Goal: Task Accomplishment & Management: Manage account settings

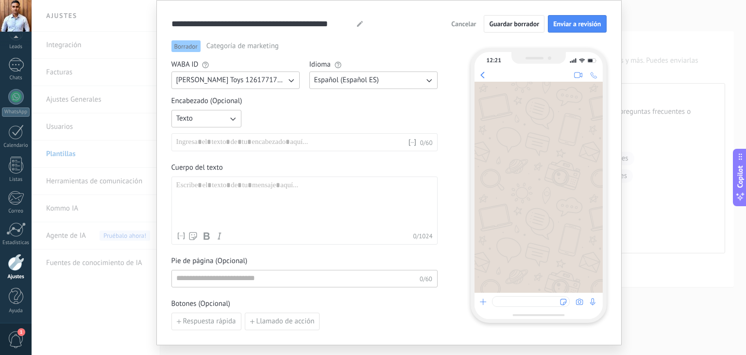
scroll to position [49, 0]
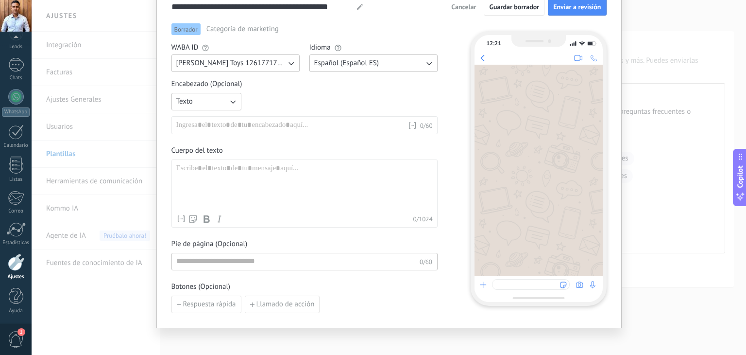
click at [362, 109] on div "Texto Nombre del contacto Nombre Apellido Contacto ID Contacto usuario responsa…" at bounding box center [305, 113] width 266 height 41
click at [289, 97] on div "Texto Nombre del contacto Nombre Apellido Contacto ID Contacto usuario responsa…" at bounding box center [305, 113] width 266 height 41
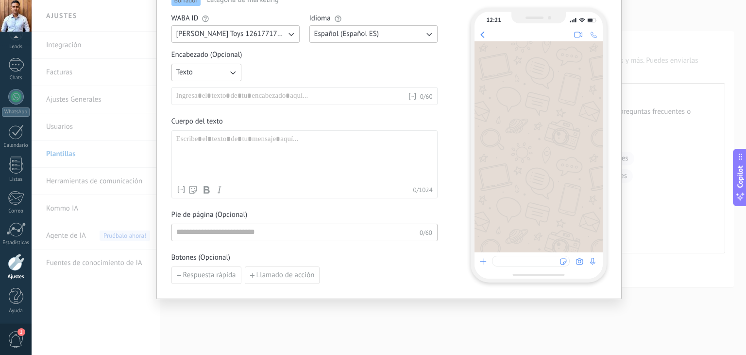
scroll to position [0, 0]
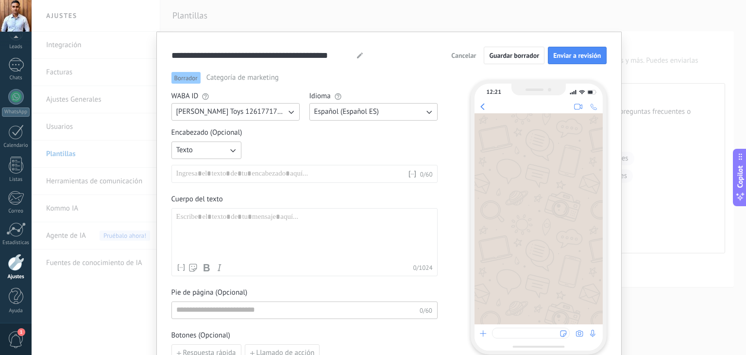
click at [468, 61] on button "Cancelar" at bounding box center [464, 55] width 34 height 15
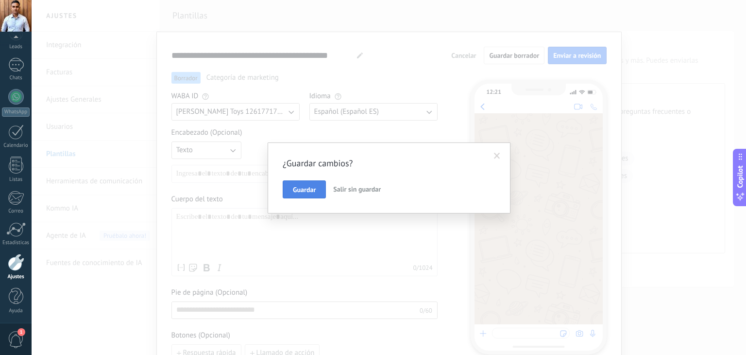
click at [309, 192] on span "Guardar" at bounding box center [304, 189] width 23 height 7
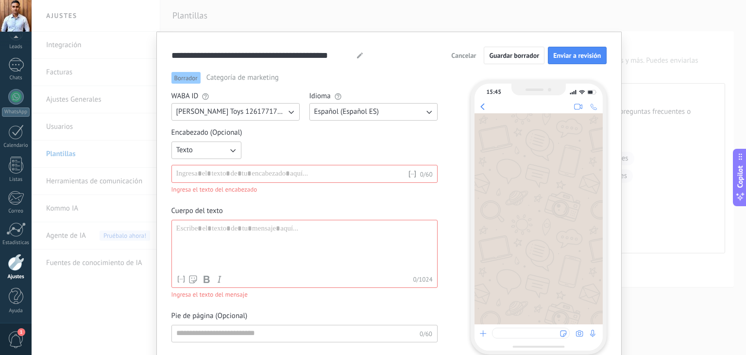
click at [451, 55] on span "Cancelar" at bounding box center [463, 55] width 25 height 7
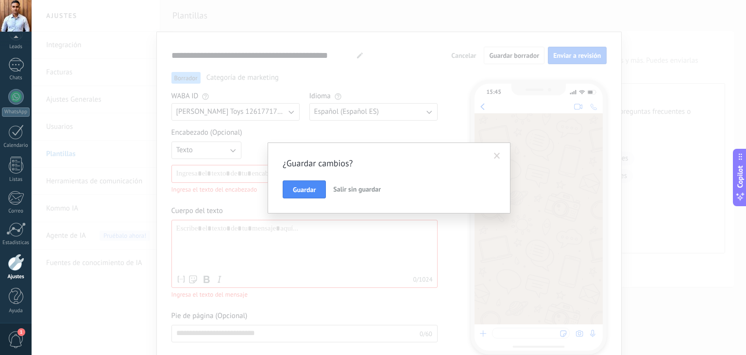
click at [360, 189] on span "Salir sin guardar" at bounding box center [357, 189] width 48 height 9
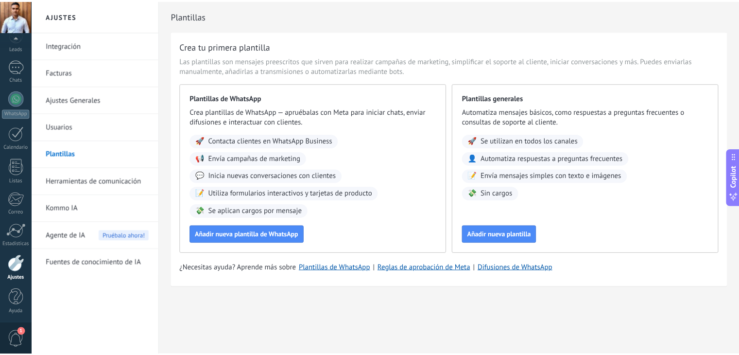
scroll to position [49, 0]
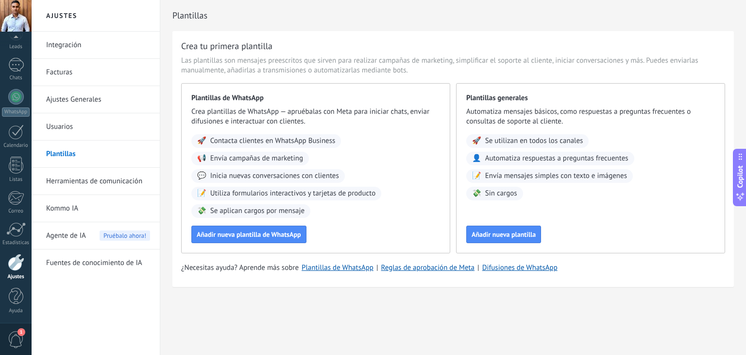
click at [11, 266] on div at bounding box center [16, 262] width 17 height 17
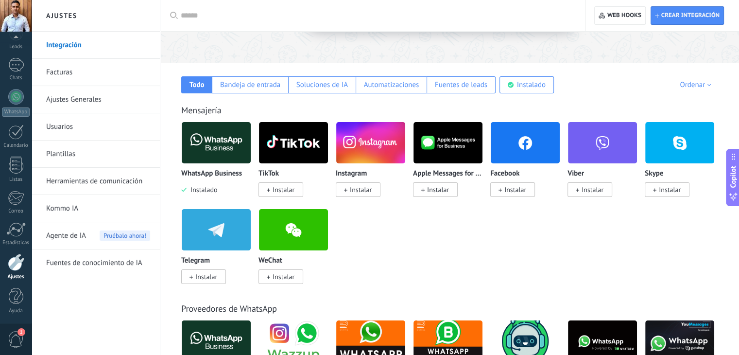
scroll to position [121, 0]
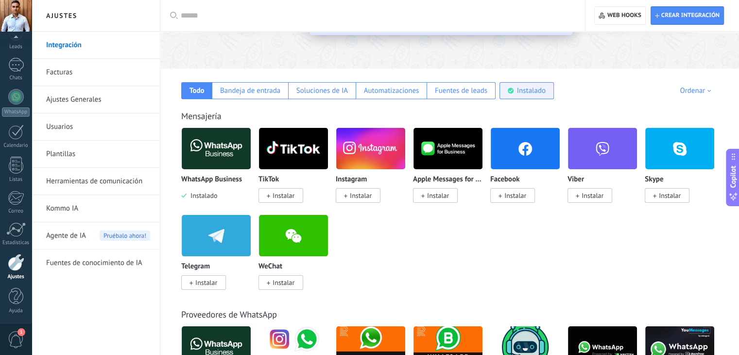
click at [536, 94] on div "Instalado" at bounding box center [531, 90] width 29 height 9
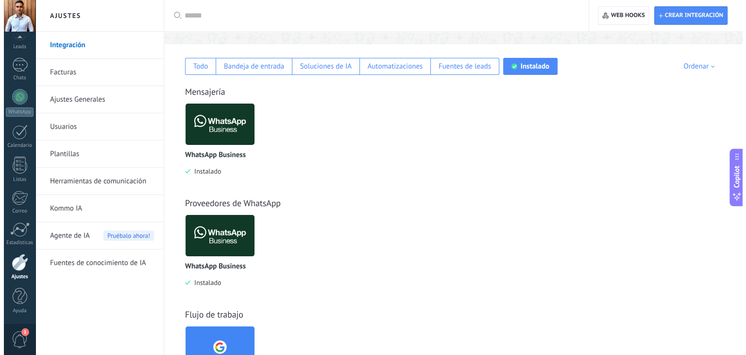
scroll to position [120, 0]
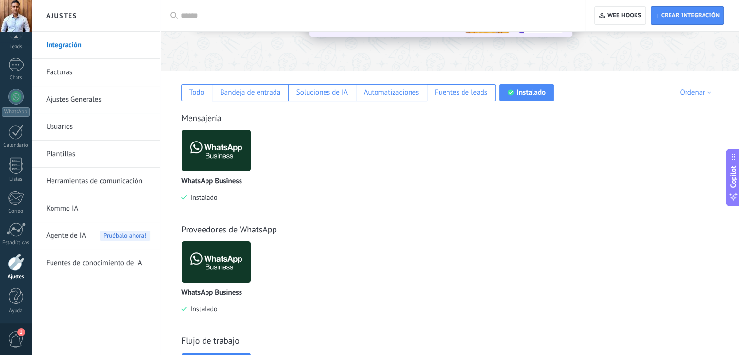
click at [213, 158] on img at bounding box center [216, 150] width 69 height 47
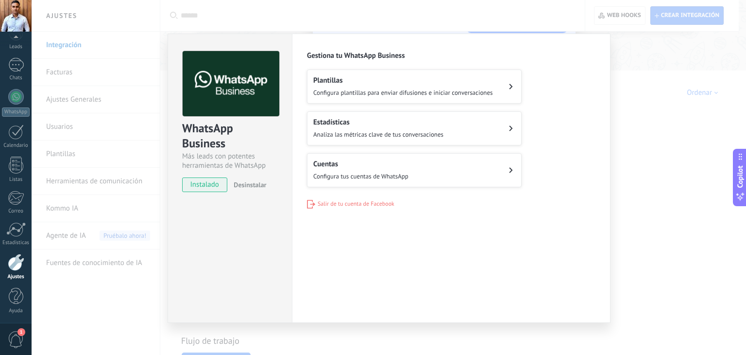
click at [373, 165] on h2 "Cuentas" at bounding box center [360, 163] width 95 height 9
